Goal: Task Accomplishment & Management: Complete application form

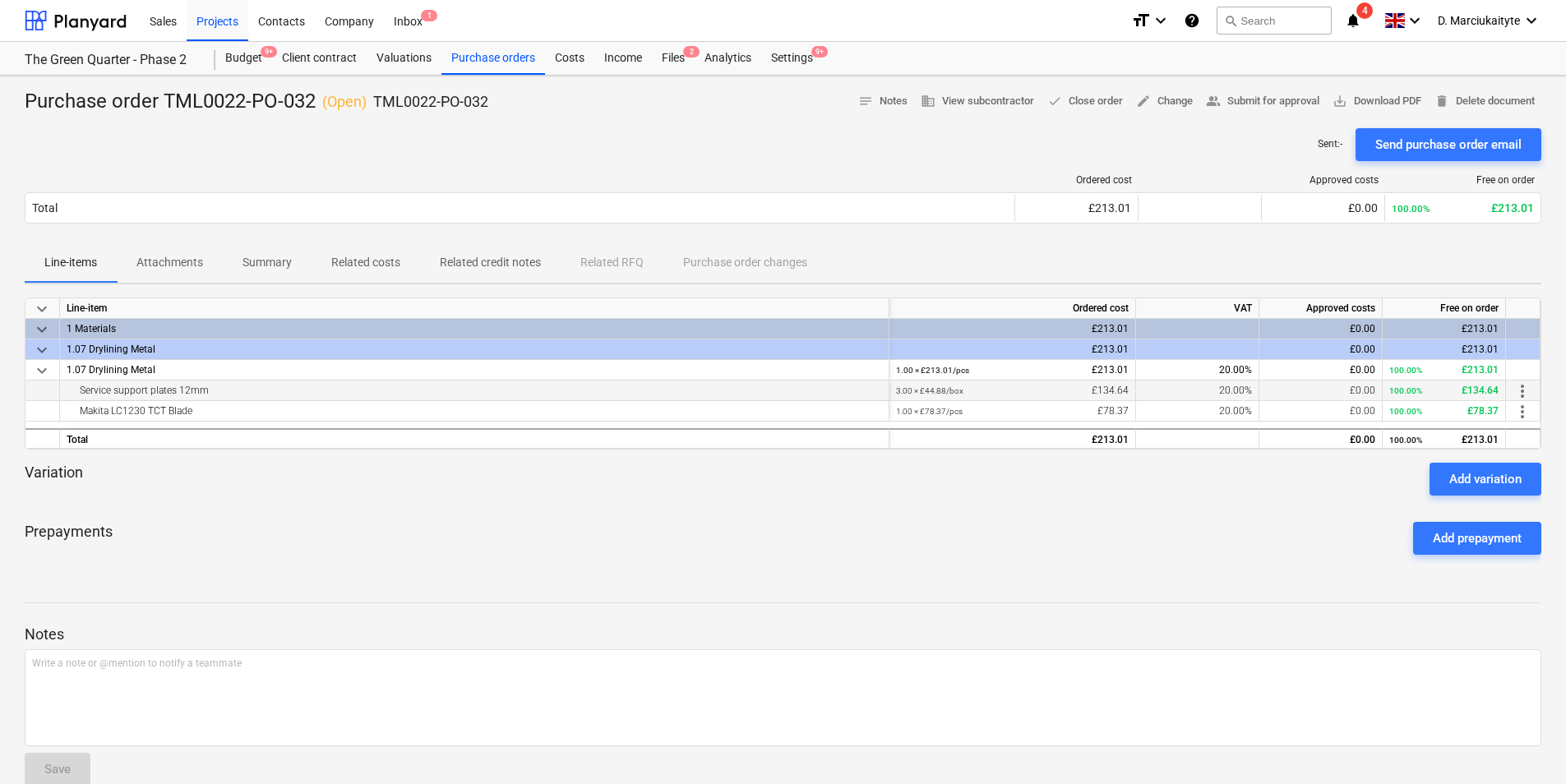
drag, startPoint x: 245, startPoint y: 393, endPoint x: 75, endPoint y: 396, distance: 170.0
click at [75, 396] on div "Service support plates 12mm" at bounding box center [474, 390] width 815 height 20
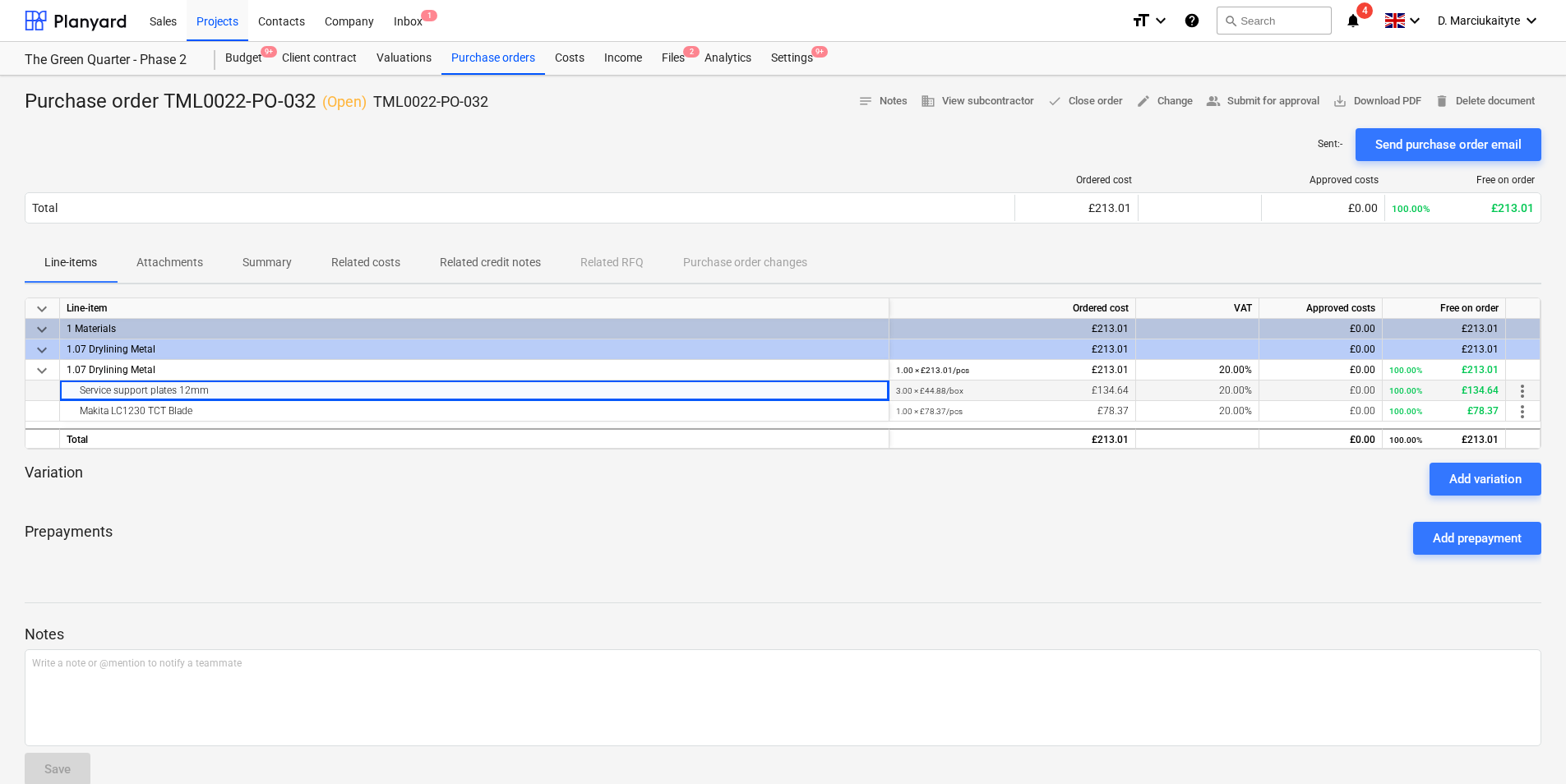
copy div "Service support plates 12mm"
click at [214, 403] on div "Makita LC1230 TCT Blade" at bounding box center [474, 411] width 815 height 20
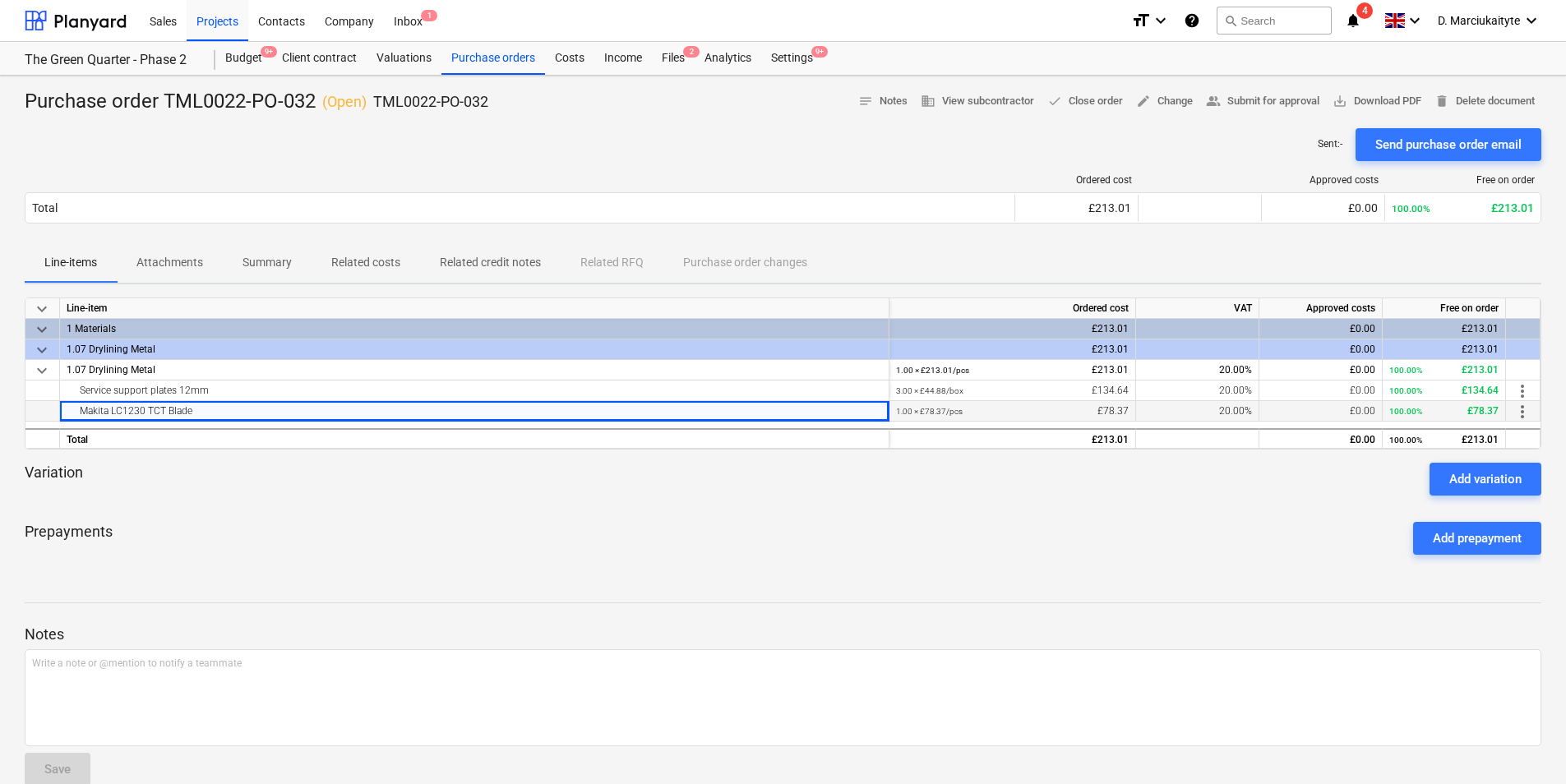
drag, startPoint x: 208, startPoint y: 417, endPoint x: 77, endPoint y: 413, distance: 131.1
click at [77, 413] on div "Makita LC1230 TCT Blade" at bounding box center [474, 411] width 815 height 20
copy div "Makita LC1230 TCT Blade"
click at [1153, 101] on span "edit Change" at bounding box center [1164, 101] width 57 height 19
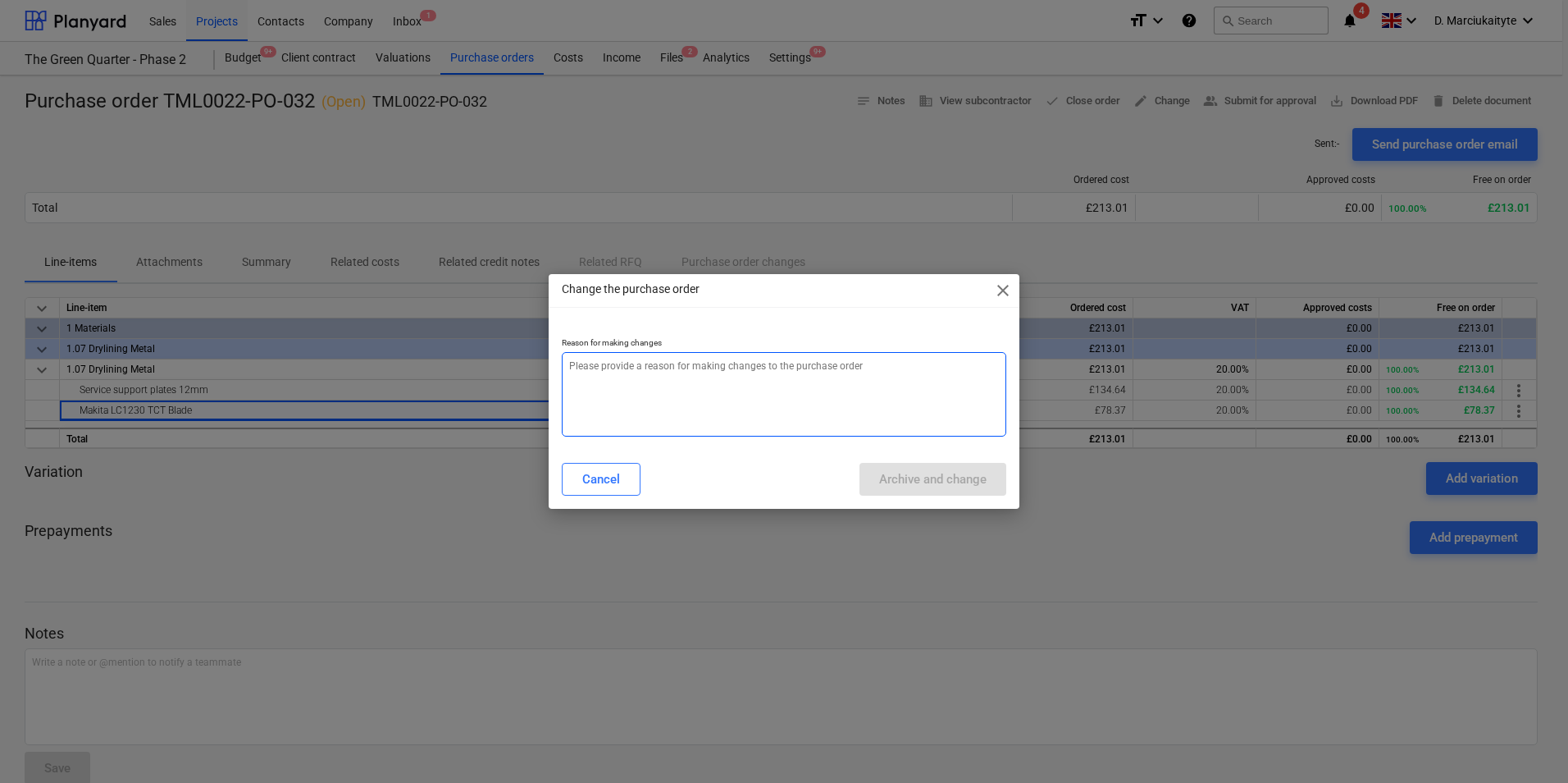
click at [768, 400] on textarea at bounding box center [784, 393] width 444 height 85
type textarea "x"
type textarea "e"
type textarea "x"
type textarea "er"
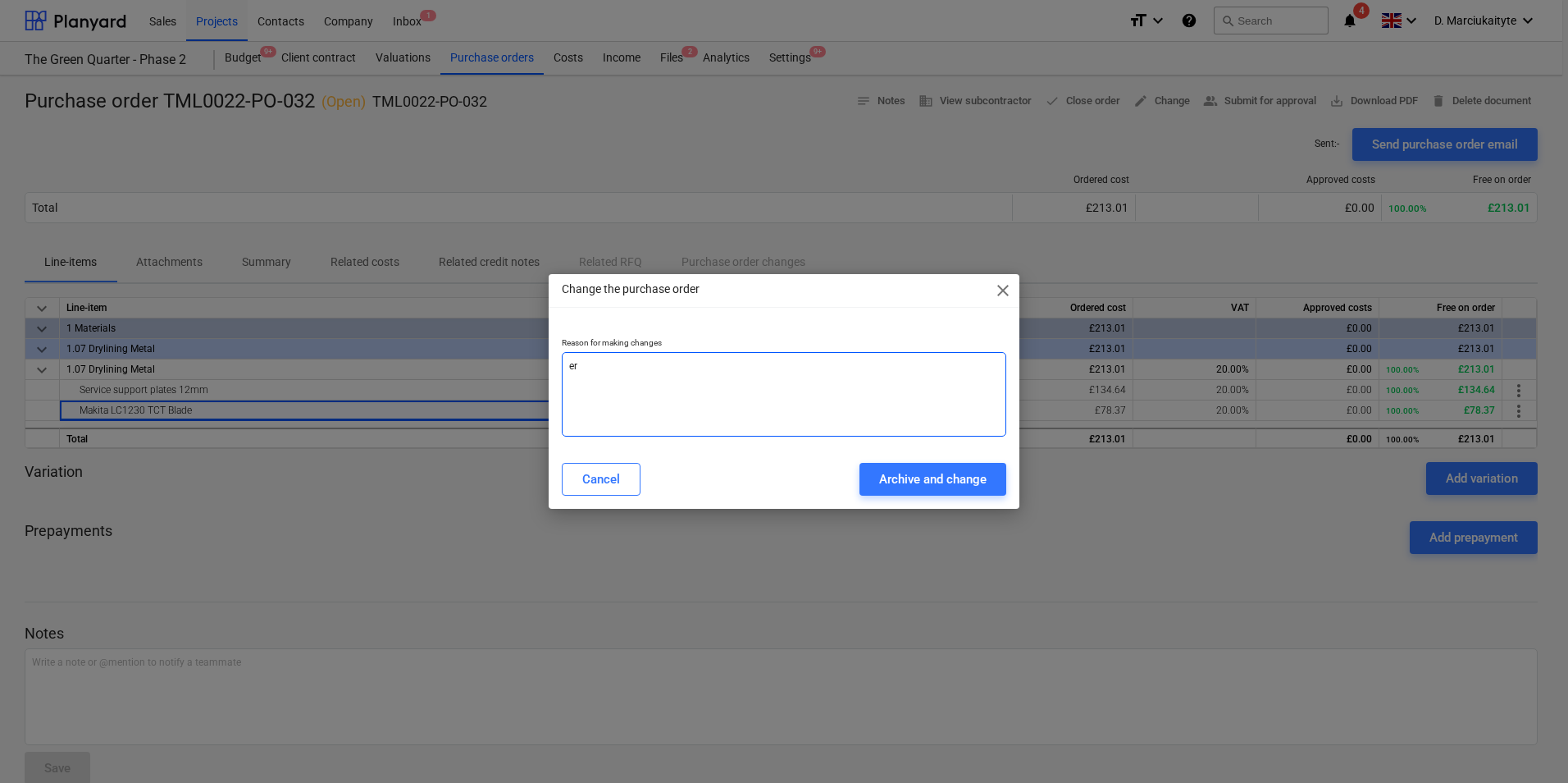
type textarea "x"
type textarea "err"
type textarea "x"
type textarea "erro"
type textarea "x"
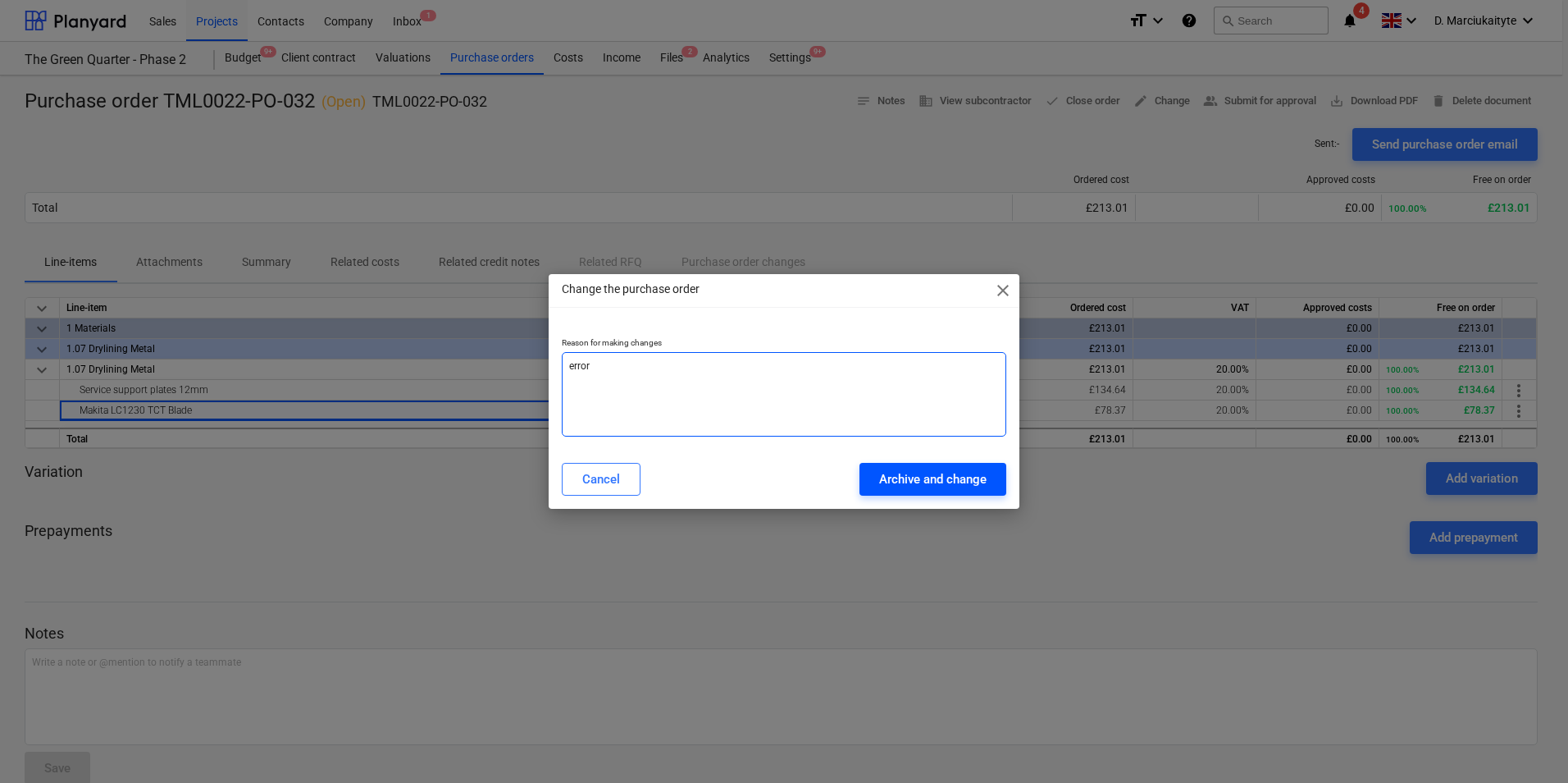
type textarea "error"
click at [909, 476] on div "Archive and change" at bounding box center [933, 478] width 108 height 21
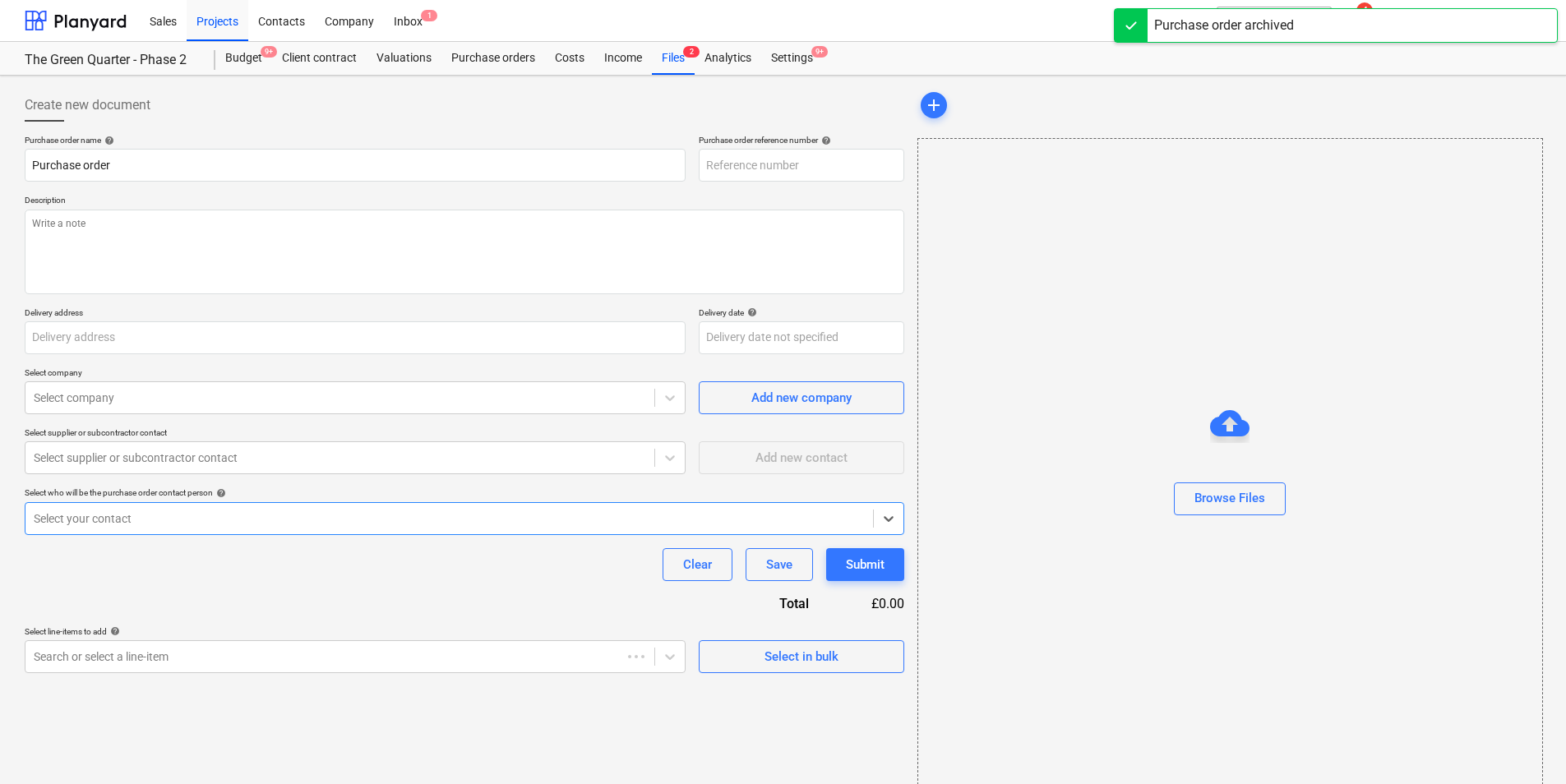
type textarea "x"
type input "Purchase order TML0022-PO-032"
type input "TML0022-PO-032"
type textarea "Afternoon, Please place an order for attached. Let me know delivery date. Site …"
type input "[STREET_ADDRESS]"
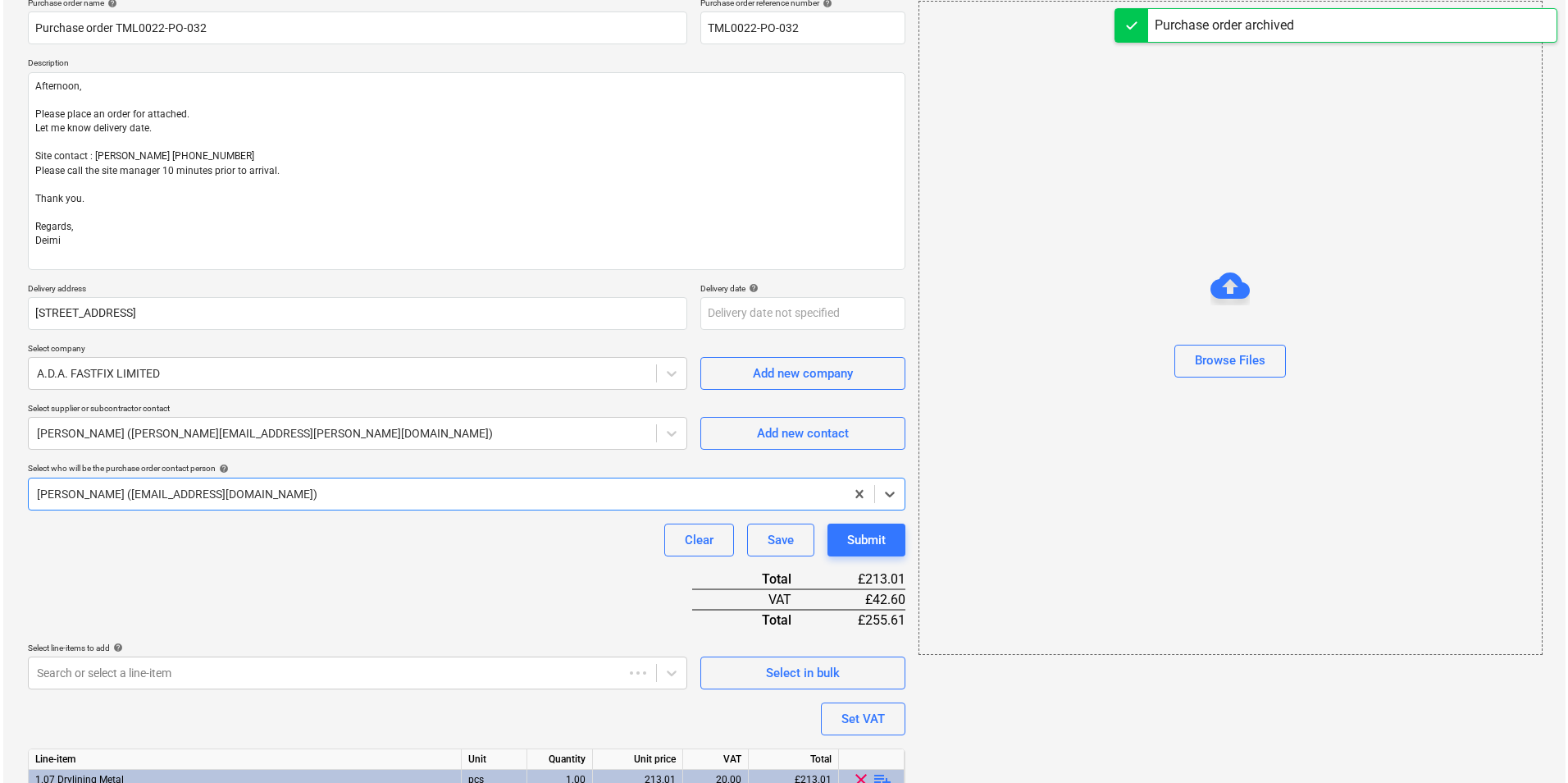
scroll to position [252, 0]
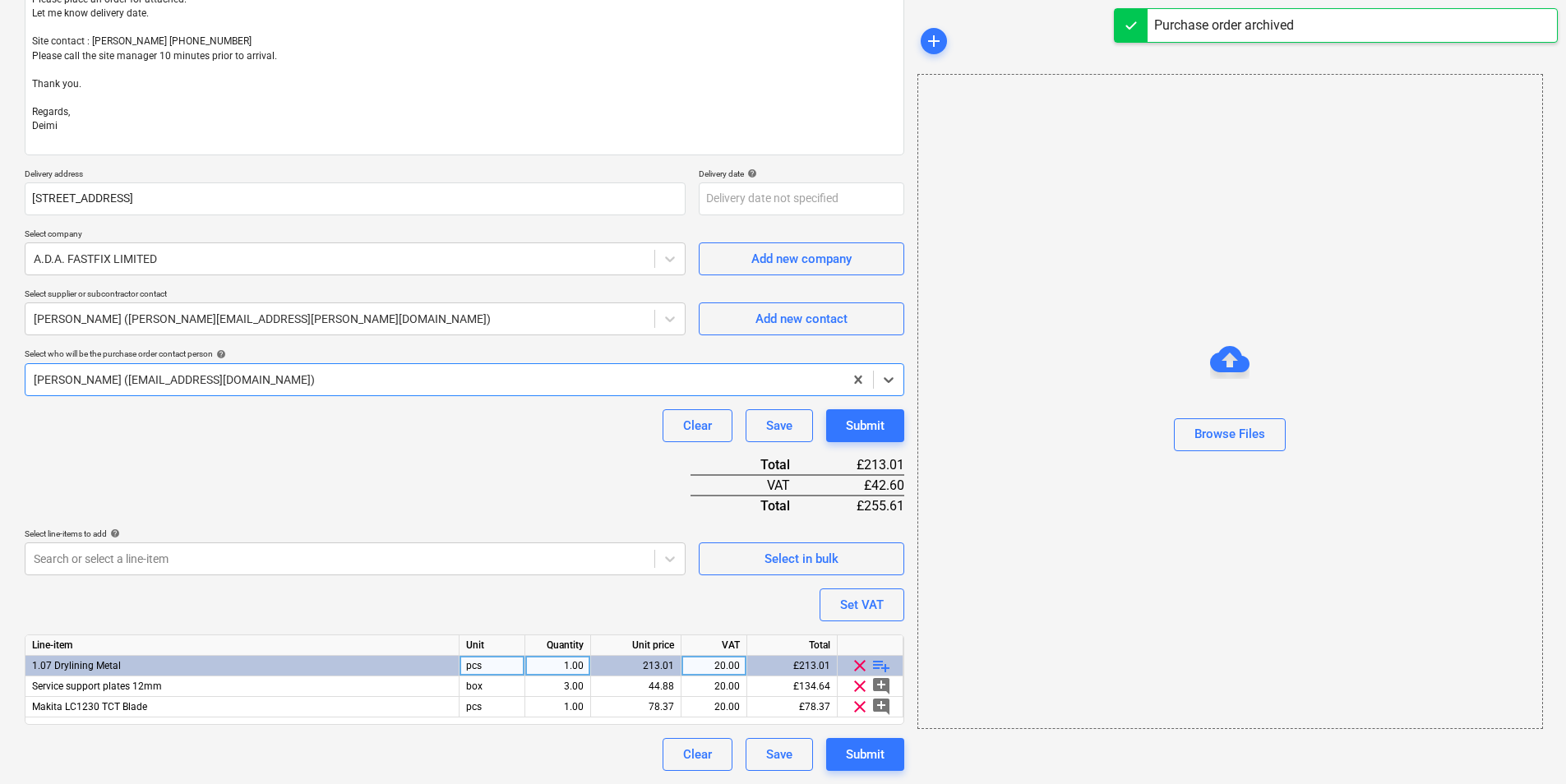
type textarea "x"
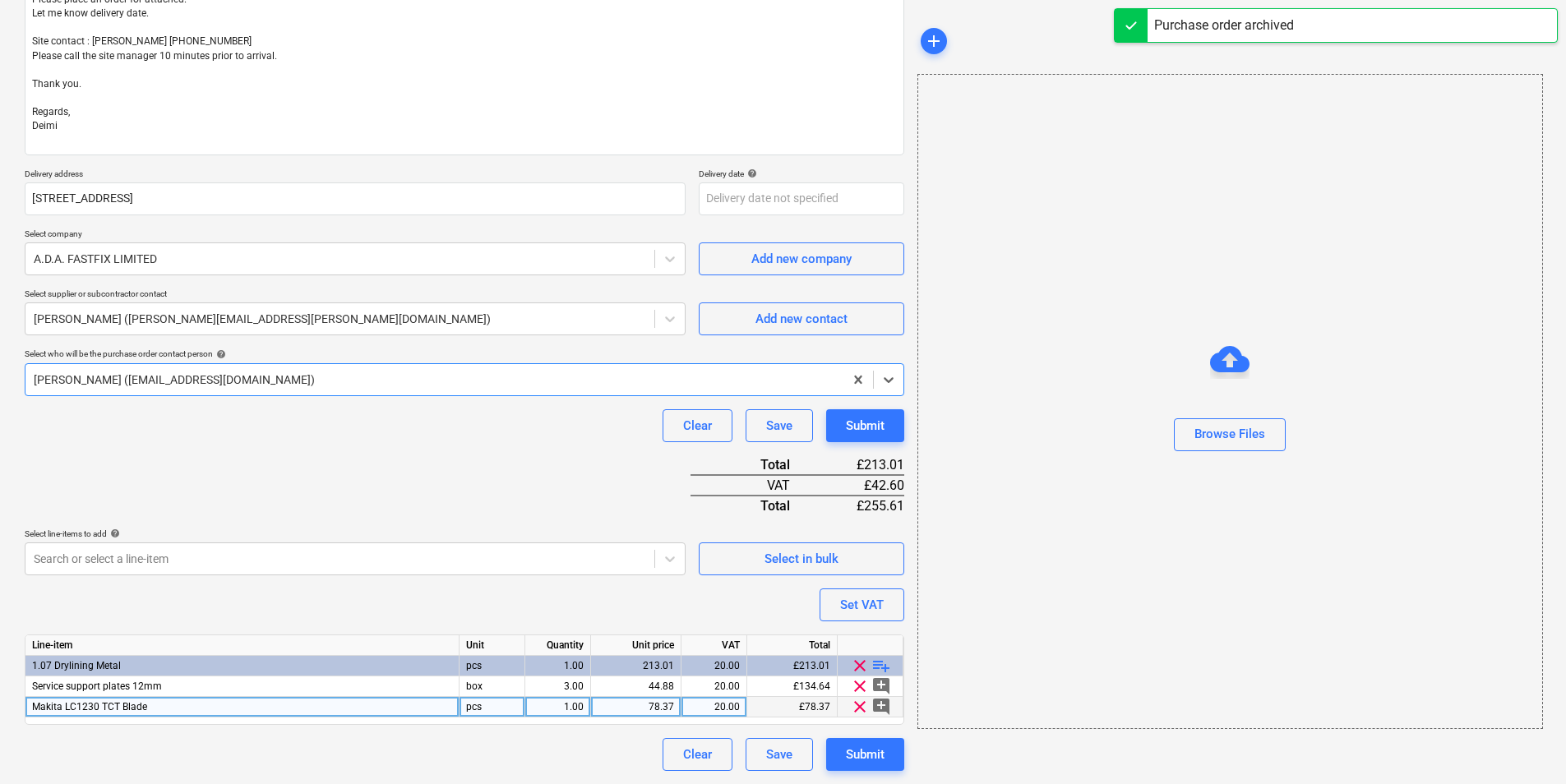
click at [585, 710] on div "1.00" at bounding box center [558, 706] width 66 height 21
type input "3"
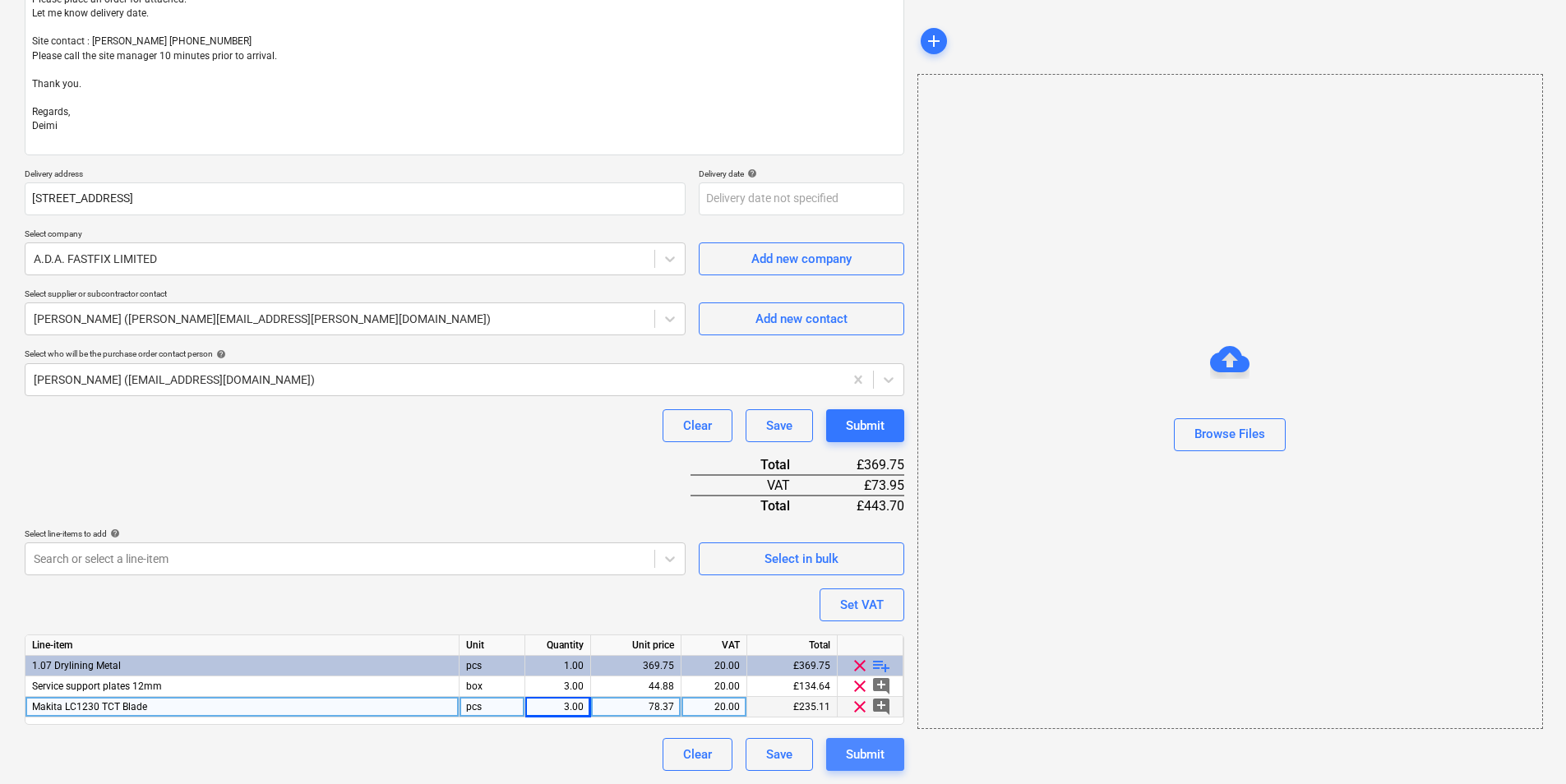
click at [855, 759] on div "Submit" at bounding box center [865, 753] width 39 height 21
type textarea "x"
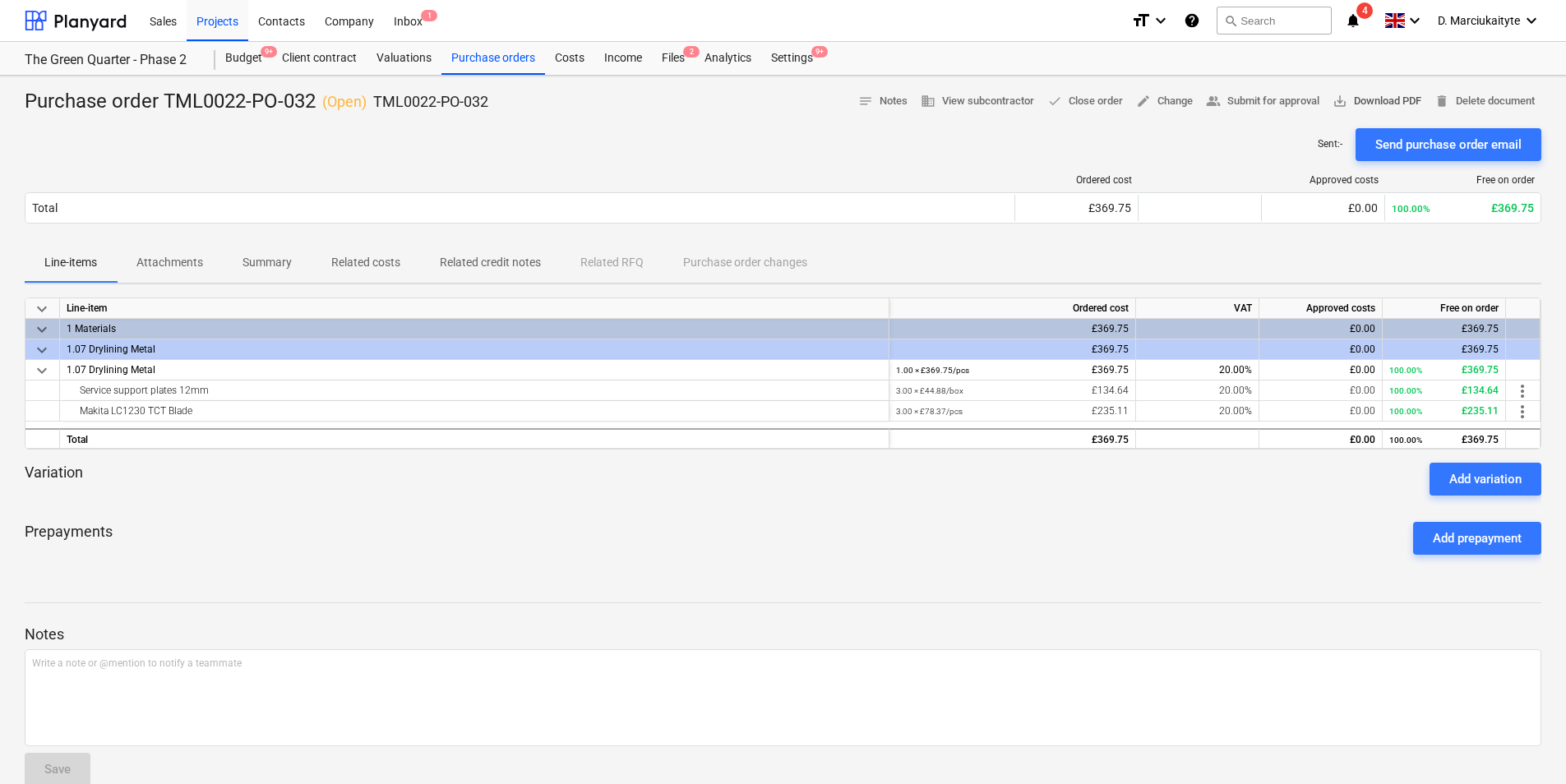
click at [1388, 94] on span "save_alt Download PDF" at bounding box center [1376, 101] width 89 height 19
drag, startPoint x: 544, startPoint y: 100, endPoint x: 375, endPoint y: 96, distance: 169.0
click at [375, 96] on div "Purchase order TML0022-PO-032 ( Open ) TML0022-PO-032 notes Notes business View…" at bounding box center [783, 102] width 1517 height 26
copy p "TML0022-PO-032"
click at [465, 54] on div "Purchase orders" at bounding box center [493, 58] width 104 height 33
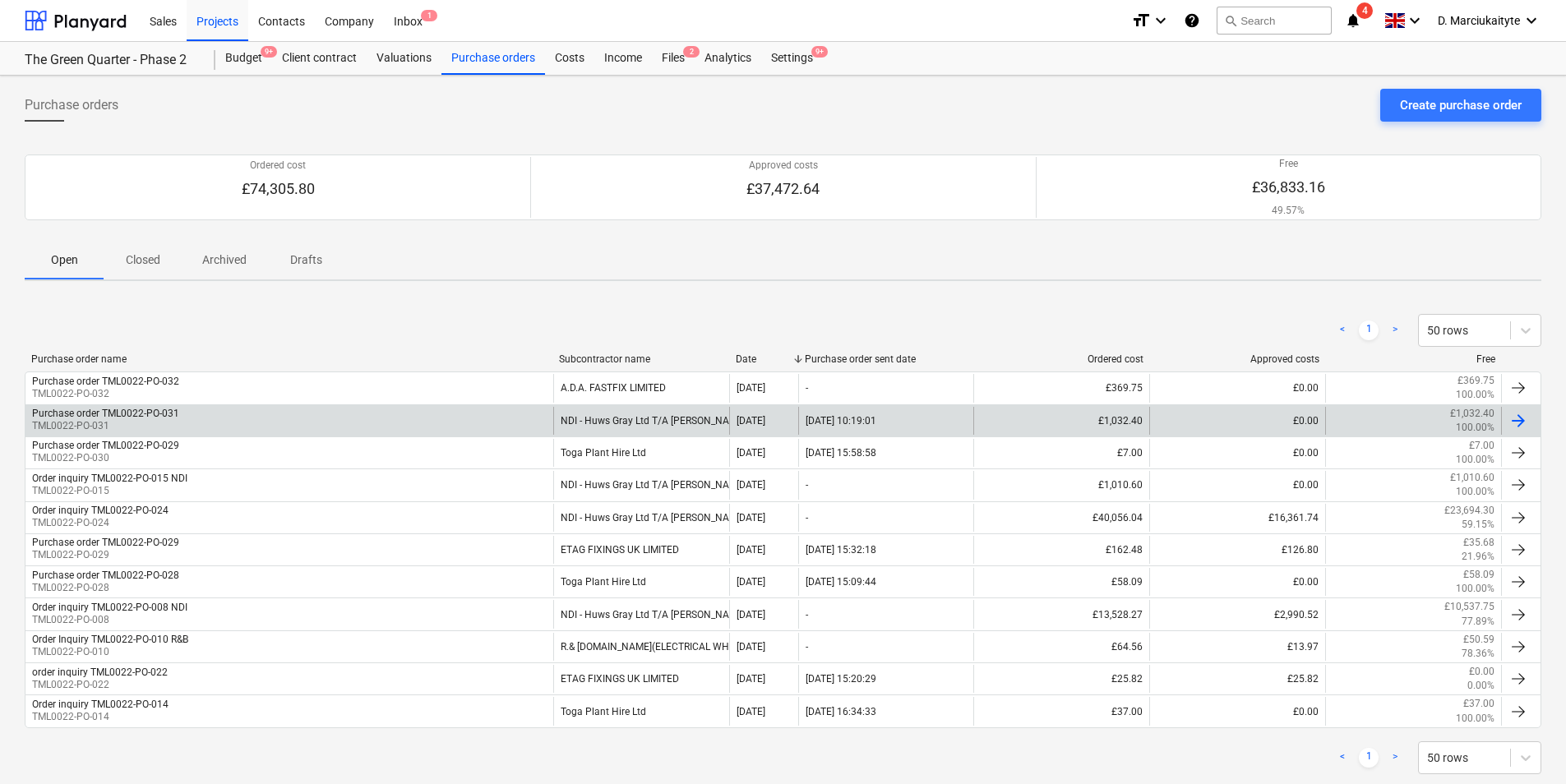
click at [417, 426] on div "Purchase order TML0022-PO-031 TML0022-PO-031" at bounding box center [289, 421] width 528 height 28
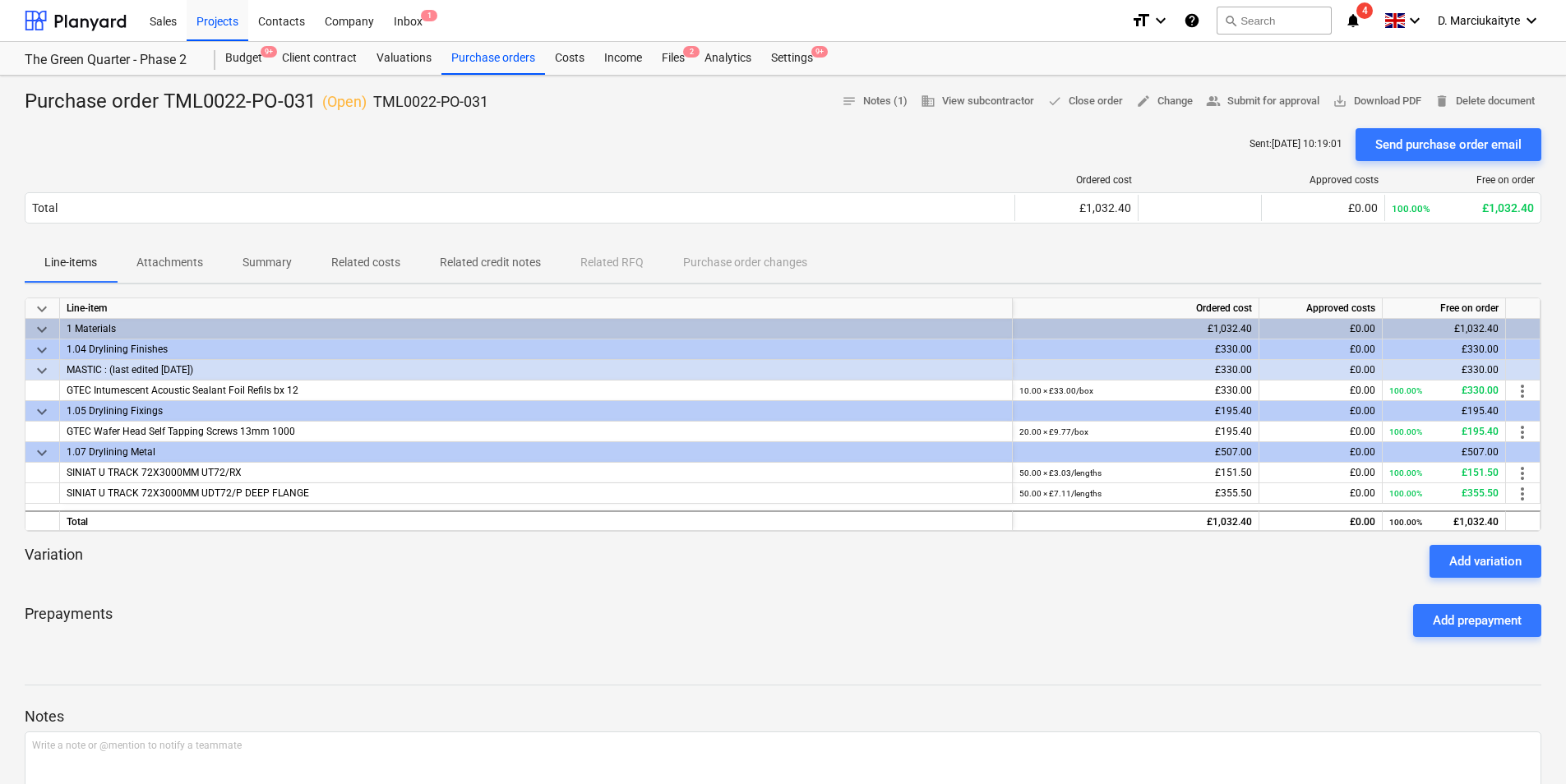
click at [43, 324] on span "keyboard_arrow_down" at bounding box center [42, 329] width 20 height 20
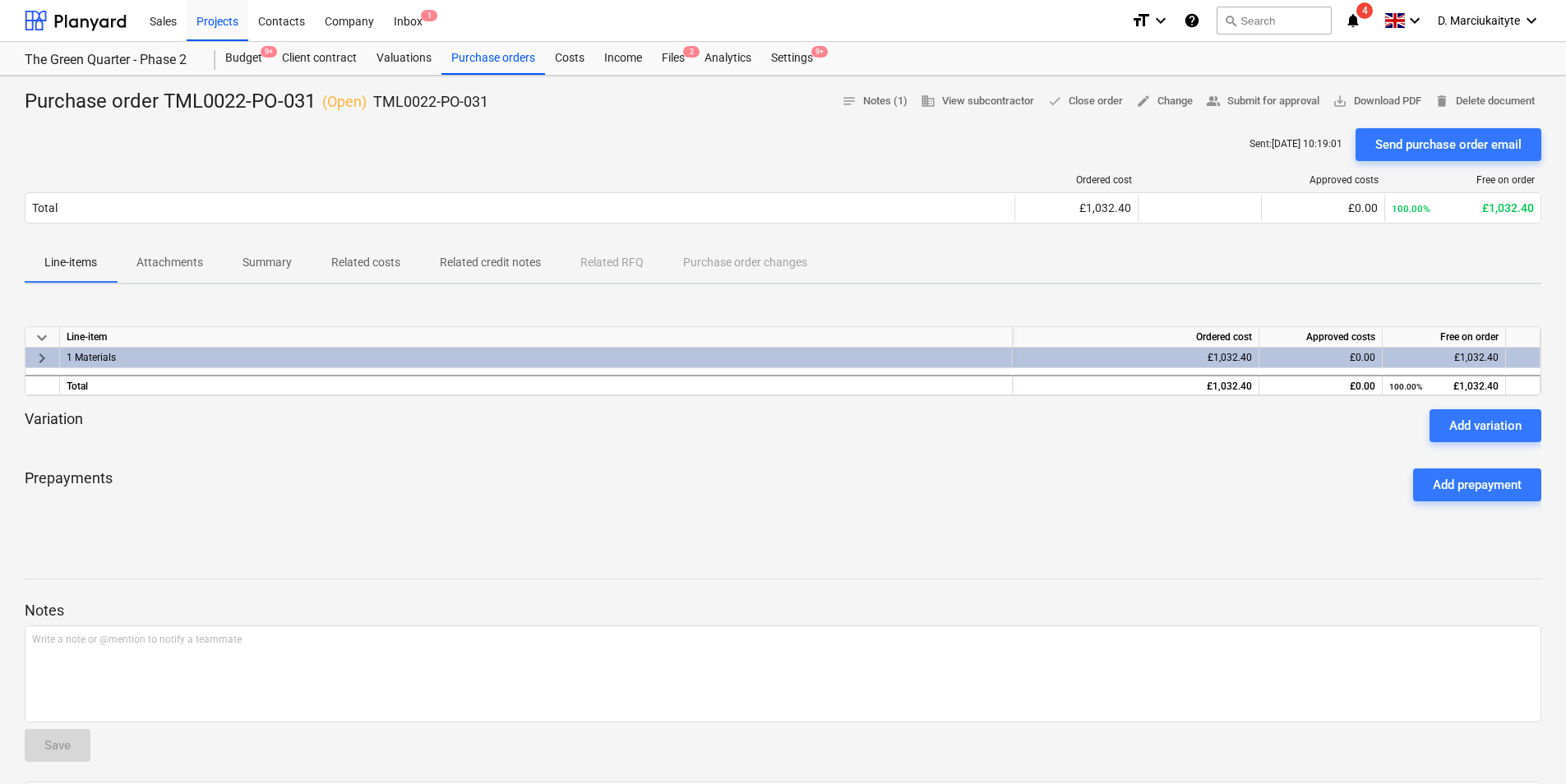
click at [40, 356] on span "keyboard_arrow_right" at bounding box center [42, 358] width 20 height 20
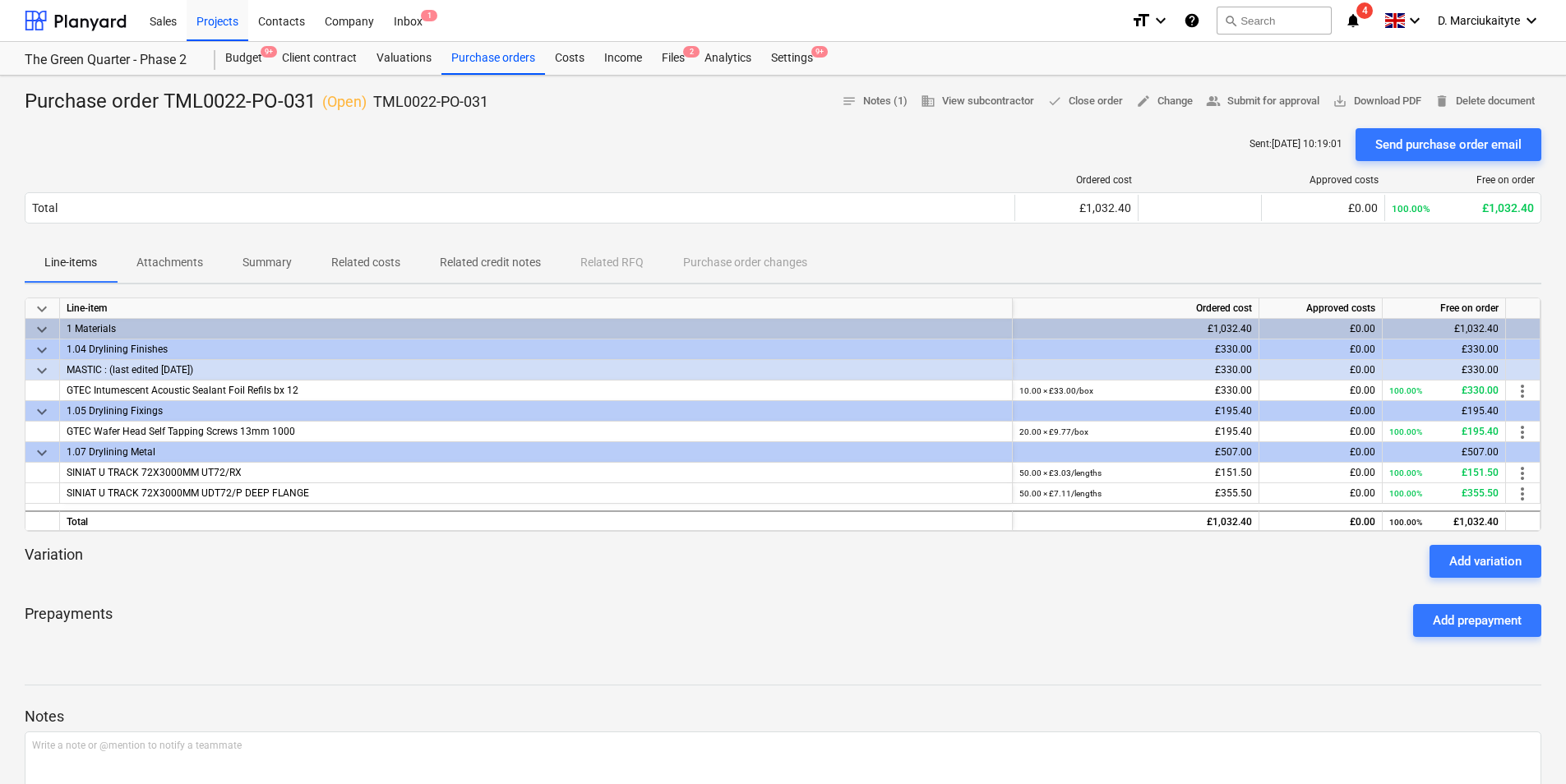
click at [46, 365] on span "keyboard_arrow_down" at bounding box center [42, 371] width 20 height 20
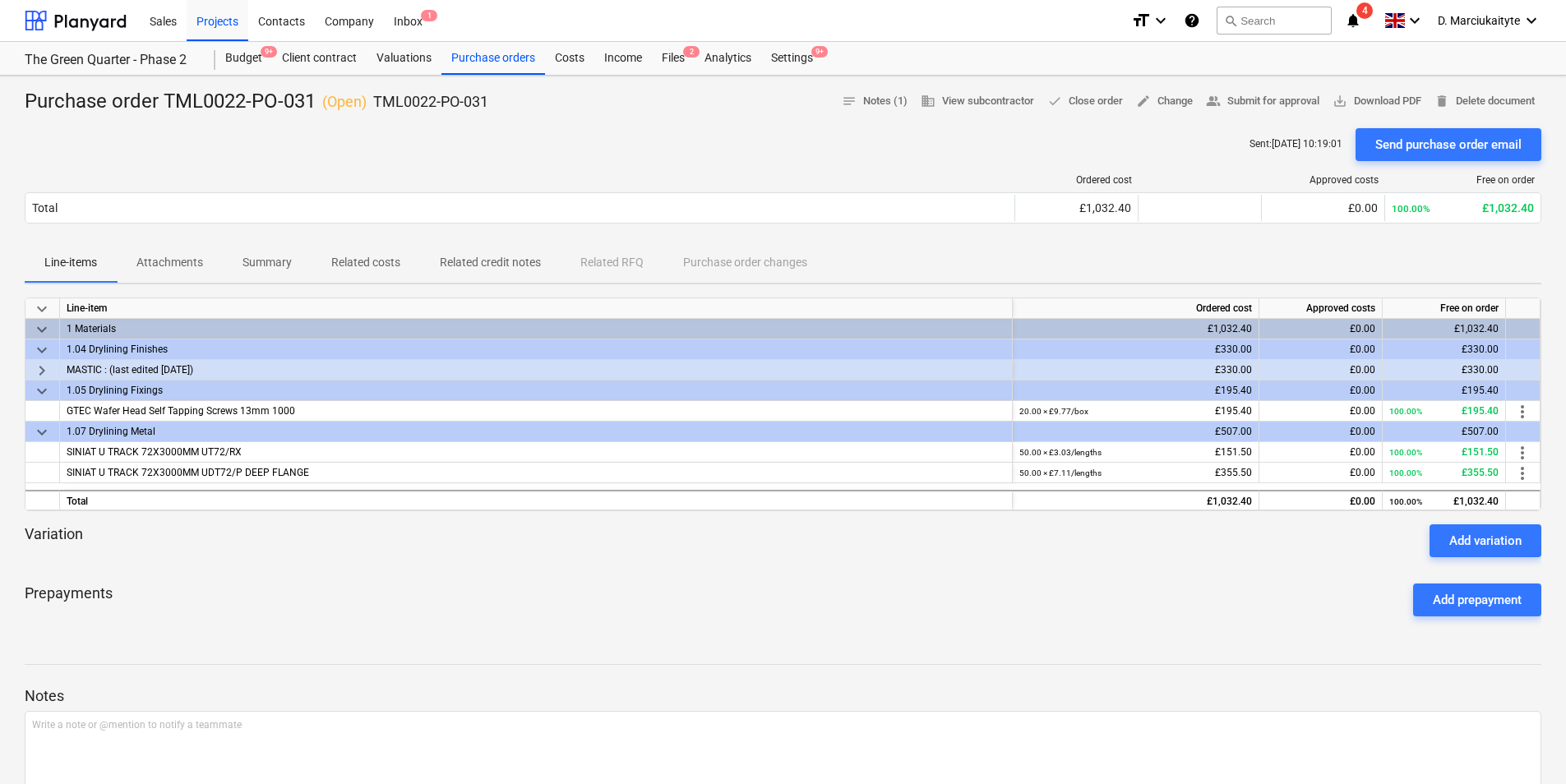
click at [46, 366] on span "keyboard_arrow_right" at bounding box center [42, 371] width 20 height 20
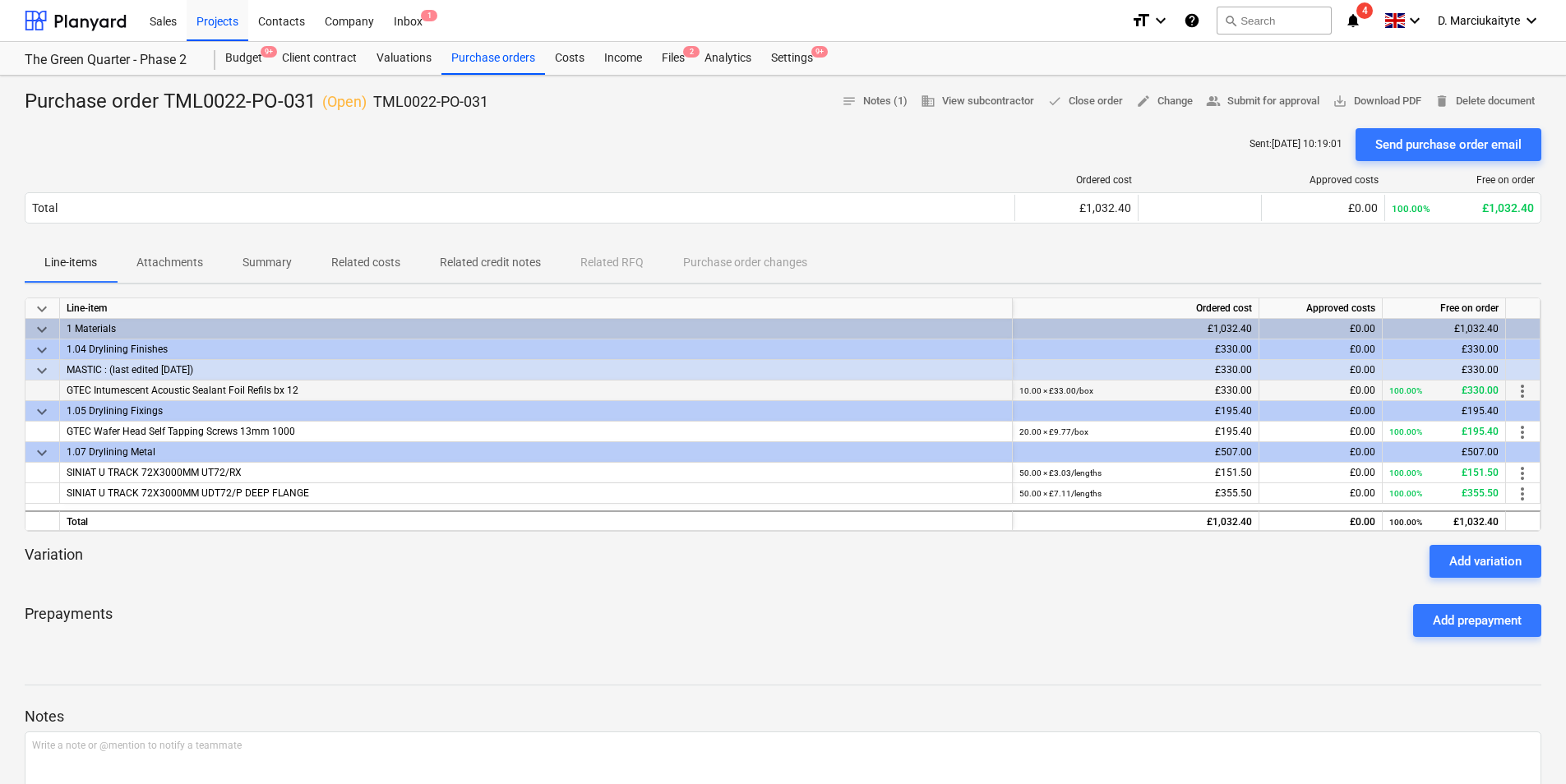
drag, startPoint x: 339, startPoint y: 389, endPoint x: 59, endPoint y: 384, distance: 280.0
click at [0, 0] on div "GTEC Intumescent Acoustic Sealant Foil Refils bx 12 10.00 × £33.00 / box £330.0…" at bounding box center [0, 0] width 0 height 0
copy div "GTEC Intumescent Acoustic Sealant Foil Refils bx 12"
click at [104, 437] on div "GTEC Wafer Head Self Tapping Screws 13mm 1000" at bounding box center [536, 432] width 953 height 21
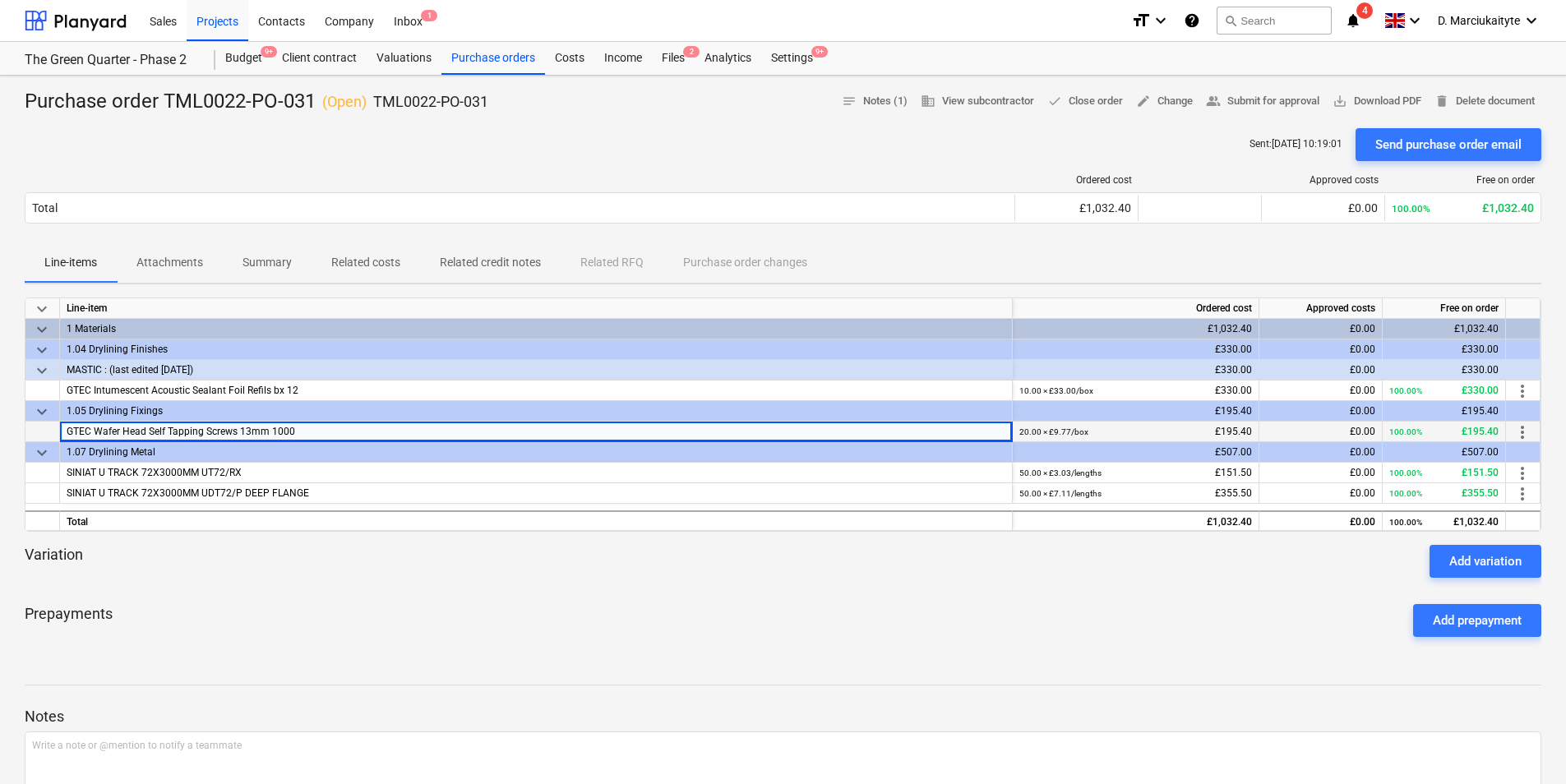
drag, startPoint x: 360, startPoint y: 433, endPoint x: 62, endPoint y: 426, distance: 298.1
click at [62, 426] on div "GTEC Wafer Head Self Tapping Screws 13mm 1000" at bounding box center [536, 432] width 953 height 21
copy span "GTEC Wafer Head Self Tapping Screws 13mm 1000"
drag, startPoint x: 267, startPoint y: 472, endPoint x: 48, endPoint y: 478, distance: 219.1
click at [69, 480] on div "SINIAT U TRACK 72X3000MM UT72/RX" at bounding box center [536, 473] width 953 height 21
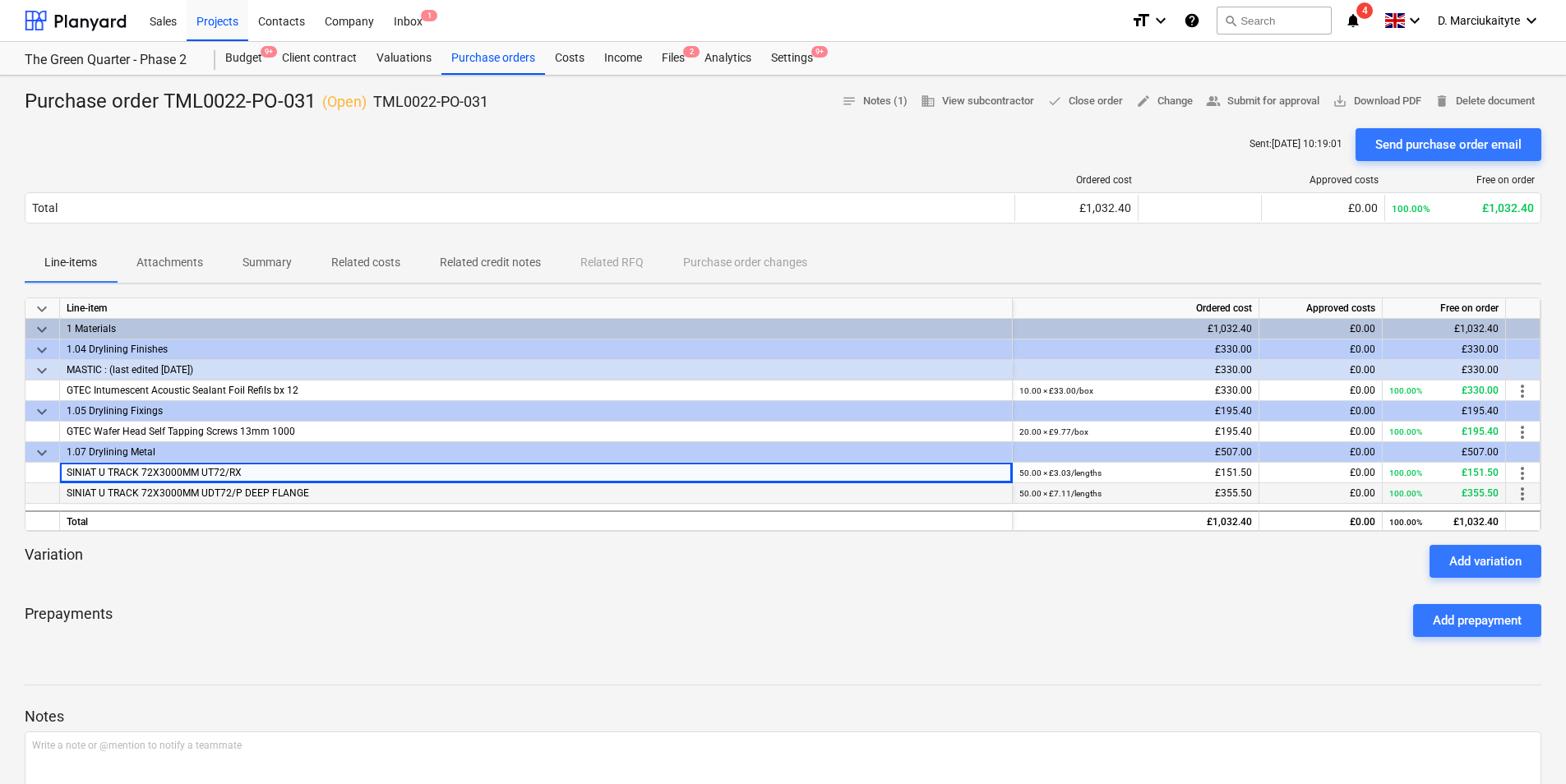
copy span "SINIAT U TRACK 72X3000MM UT72/RX"
click at [314, 478] on div "SINIAT U TRACK 72X3000MM UT72/RX" at bounding box center [536, 473] width 953 height 21
drag, startPoint x: 324, startPoint y: 490, endPoint x: 52, endPoint y: 494, distance: 272.0
click at [0, 0] on div "SINIAT U TRACK 72X3000MM UDT72/P DEEP FLANGE 50.00 × £7.11 / lengths £355.50 £0…" at bounding box center [0, 0] width 0 height 0
copy div "SINIAT U TRACK 72X3000MM UDT72/P DEEP FLANGE"
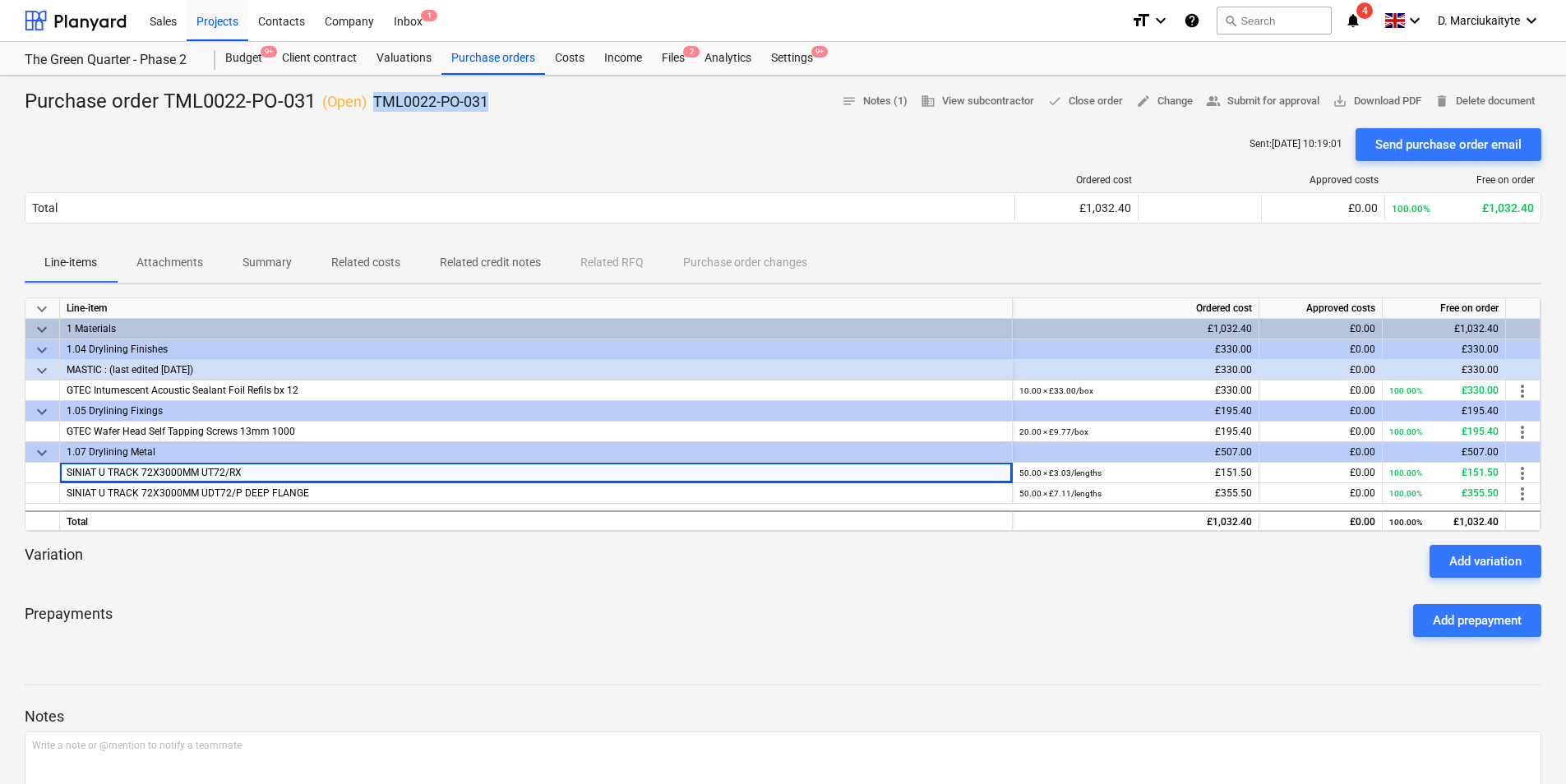
drag, startPoint x: 476, startPoint y: 109, endPoint x: 375, endPoint y: 103, distance: 101.2
click at [375, 103] on p "TML0022-PO-031" at bounding box center [430, 102] width 115 height 20
copy p "TML0022-PO-031"
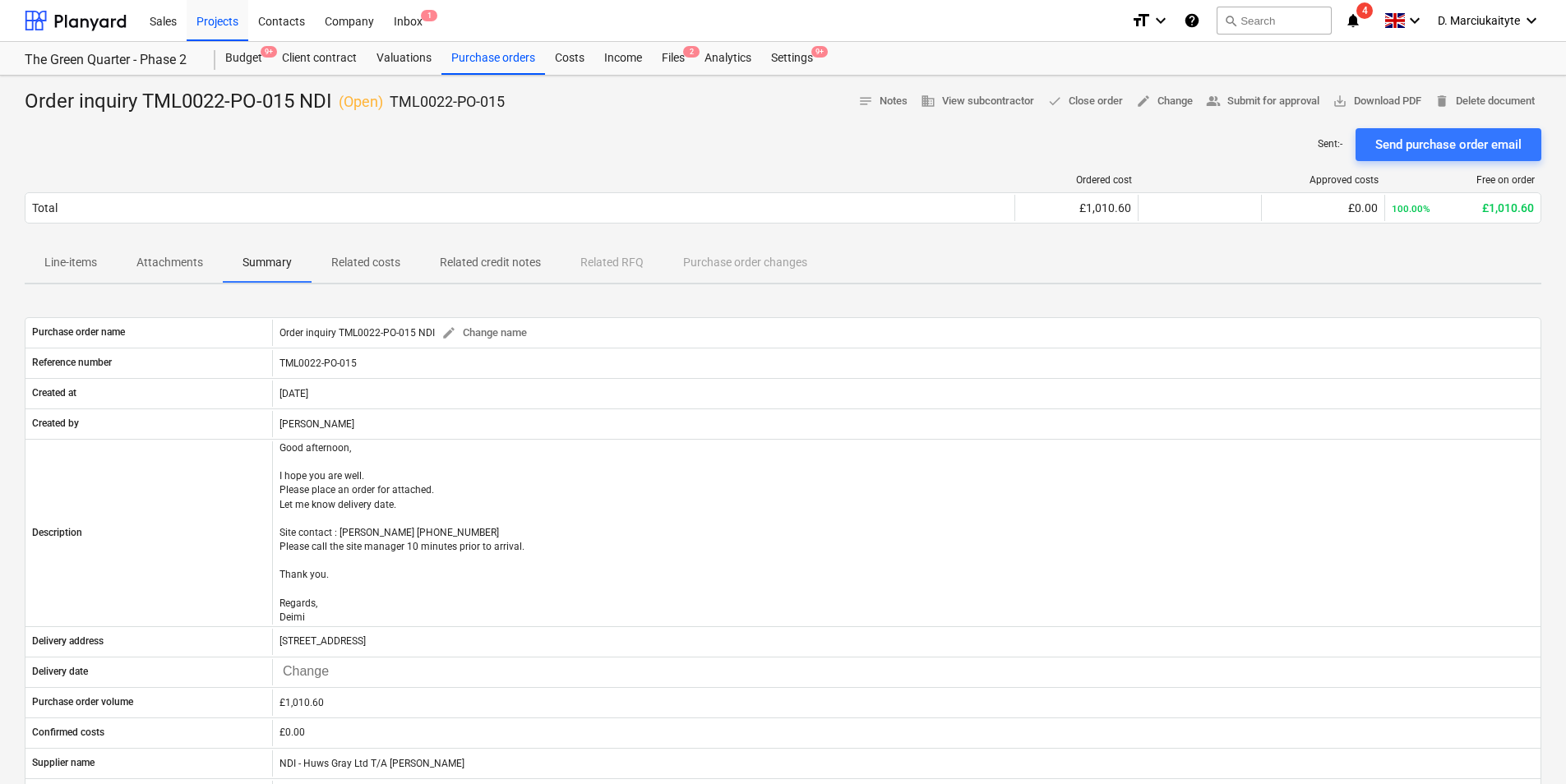
scroll to position [165, 0]
